Goal: Transaction & Acquisition: Subscribe to service/newsletter

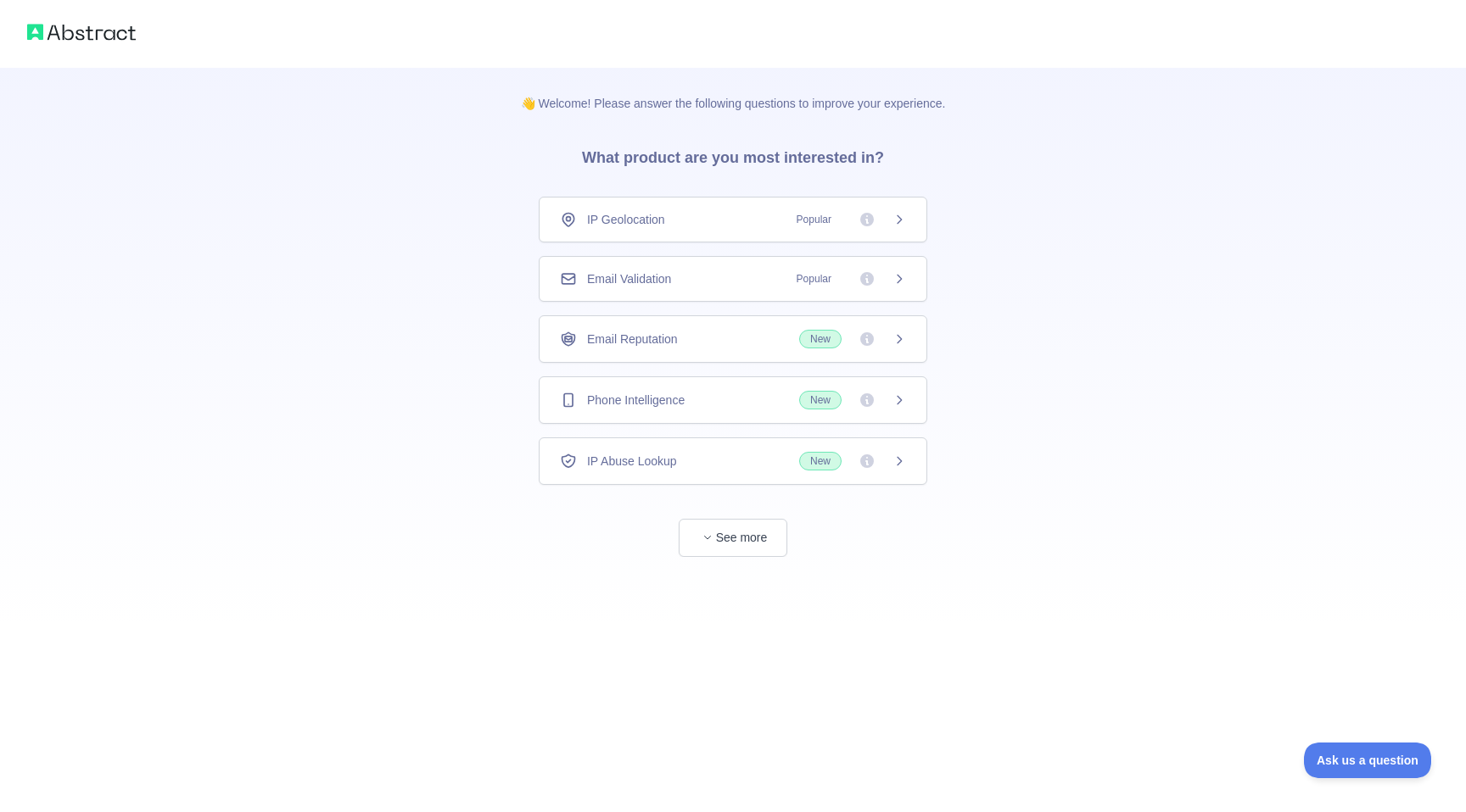
click at [708, 287] on div "Email Validation Popular" at bounding box center [733, 279] width 388 height 46
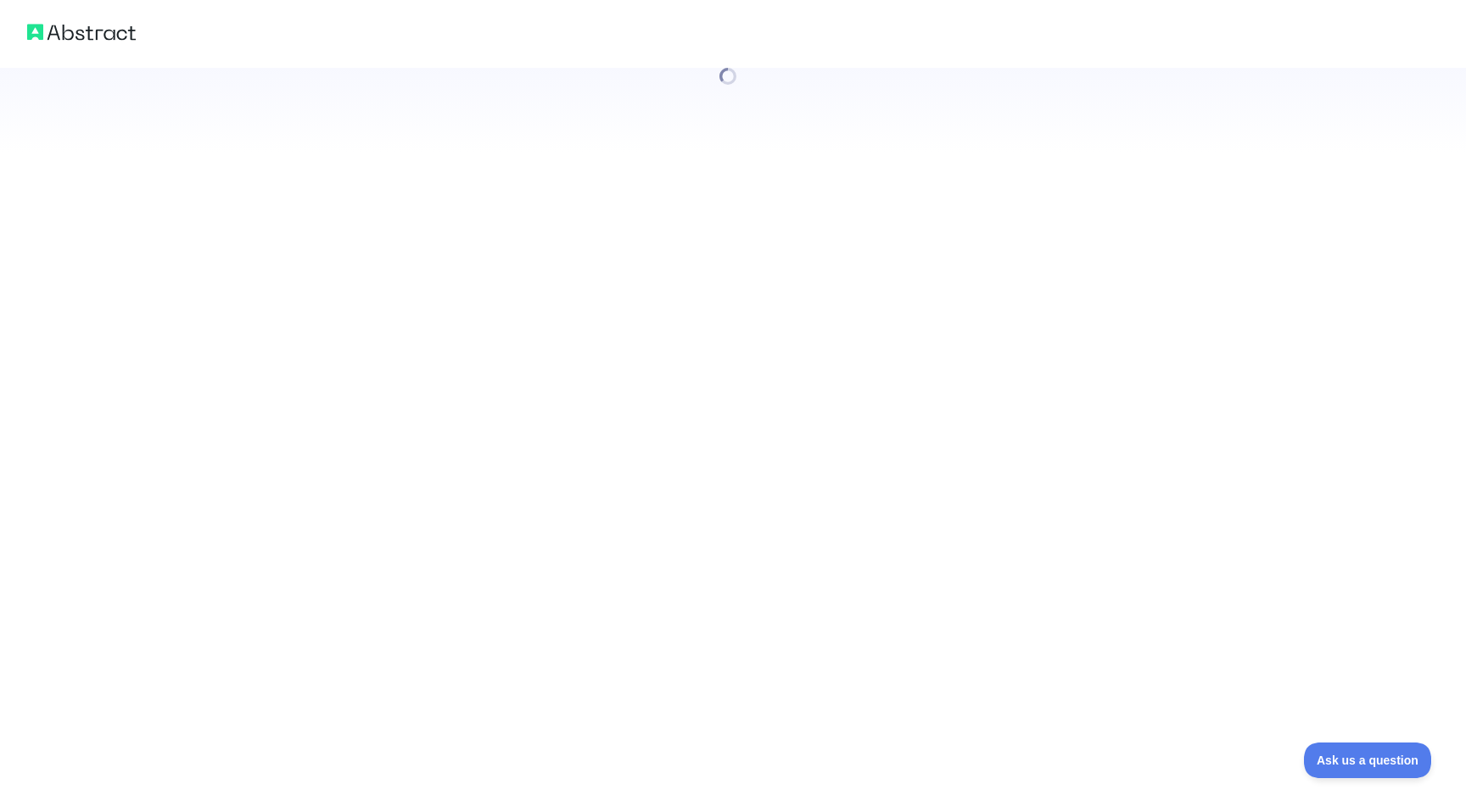
click at [736, 541] on div at bounding box center [733, 406] width 1466 height 812
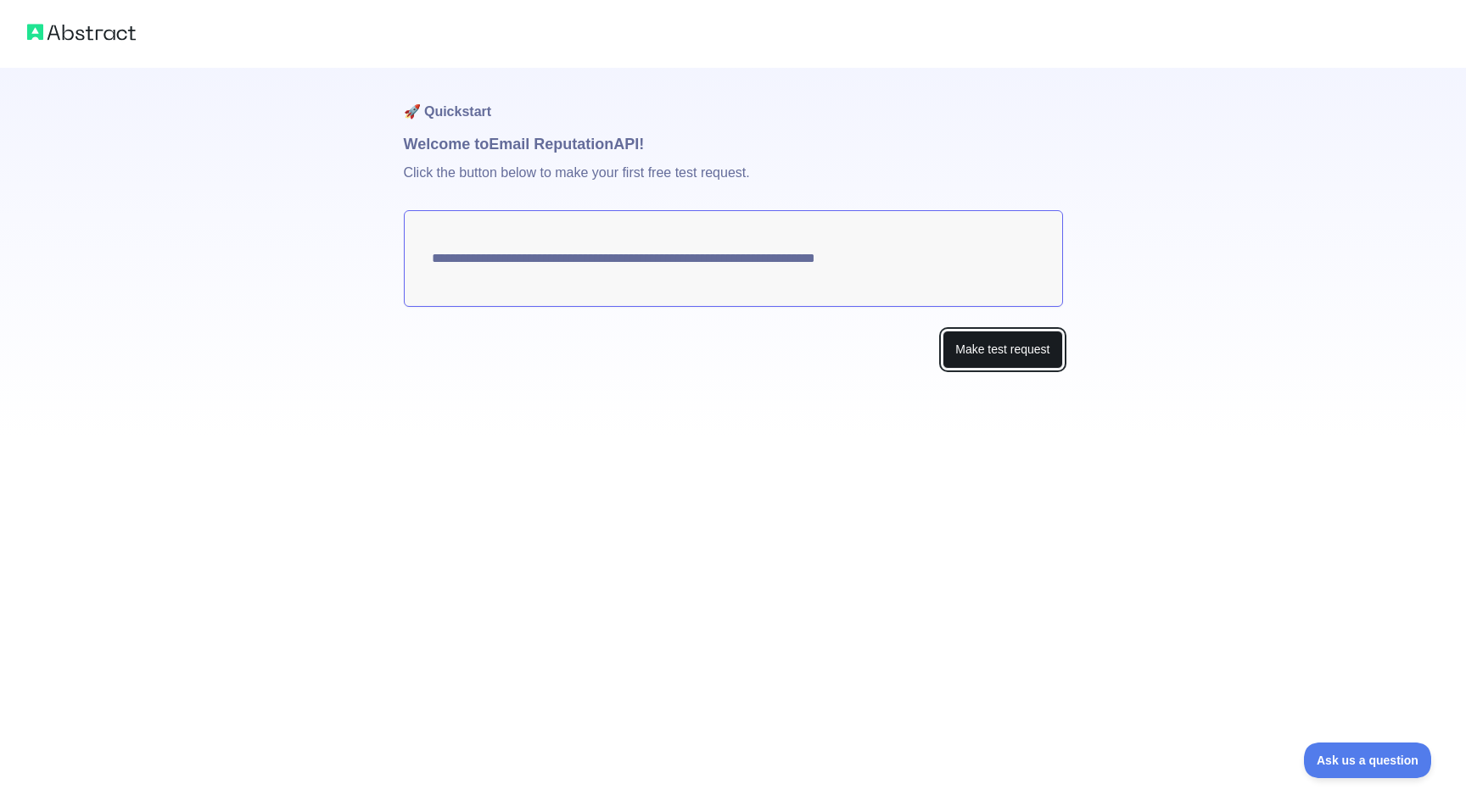
click at [986, 347] on button "Make test request" at bounding box center [1002, 349] width 120 height 38
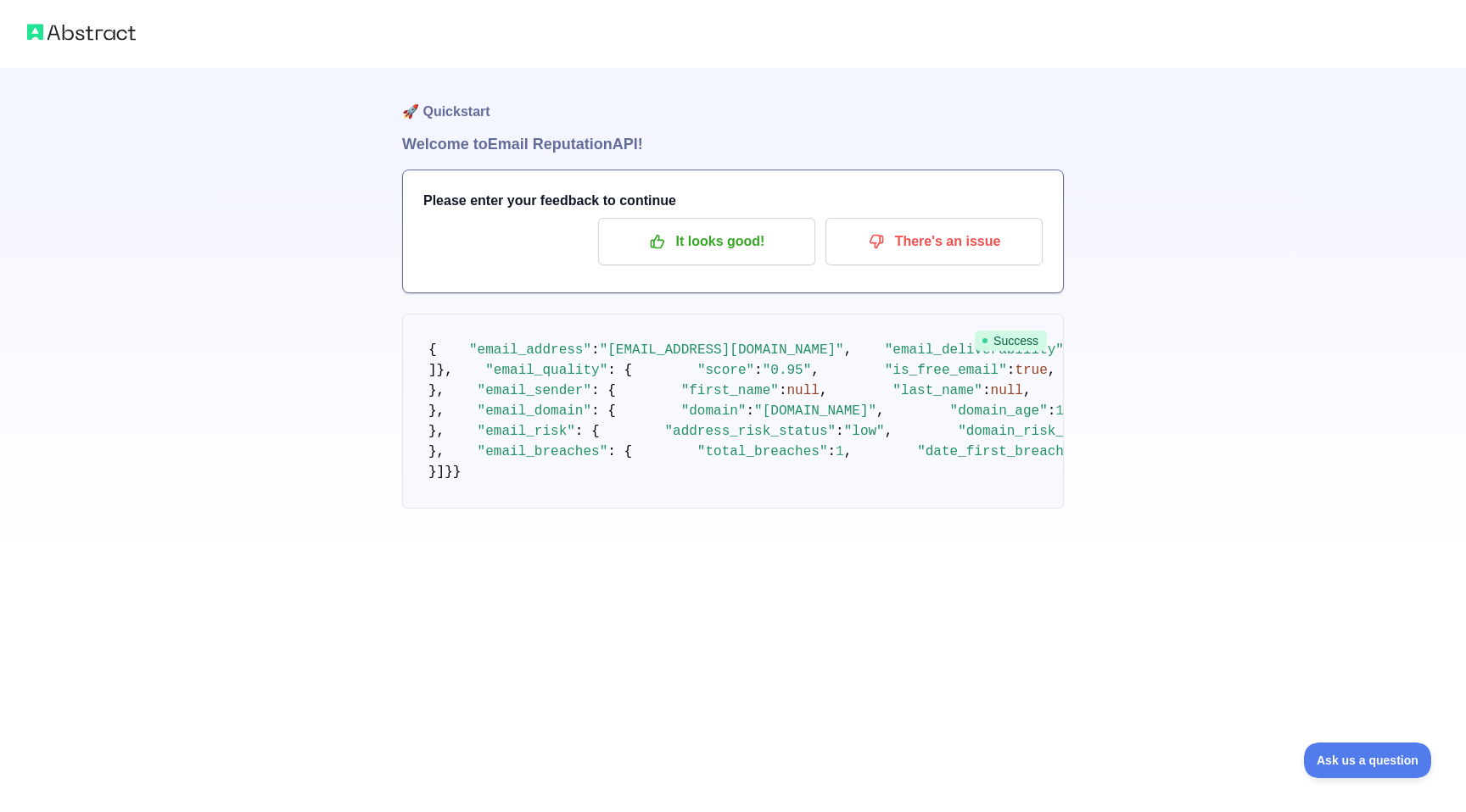
scroll to position [562, 0]
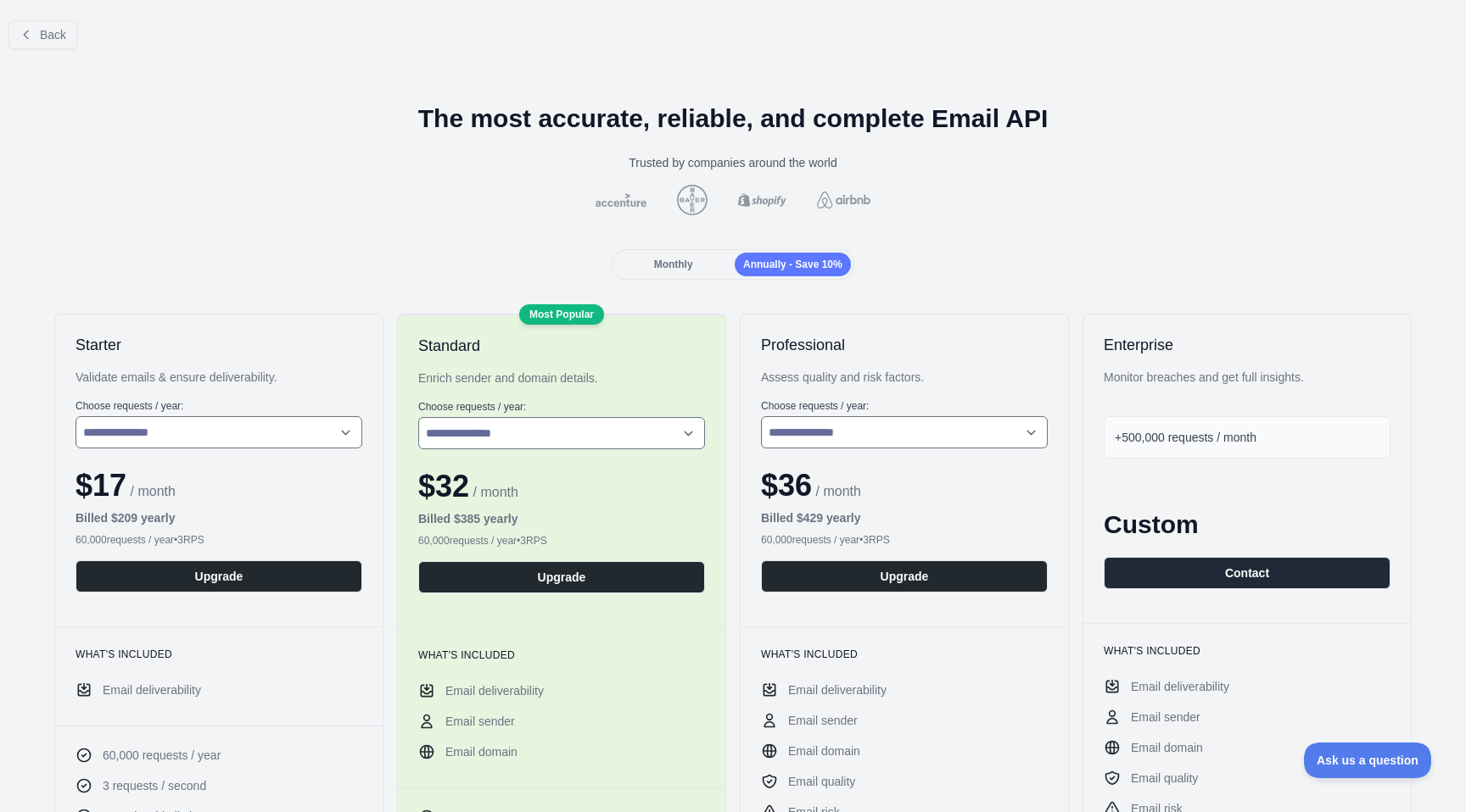
scroll to position [27, 0]
